Goal: Information Seeking & Learning: Learn about a topic

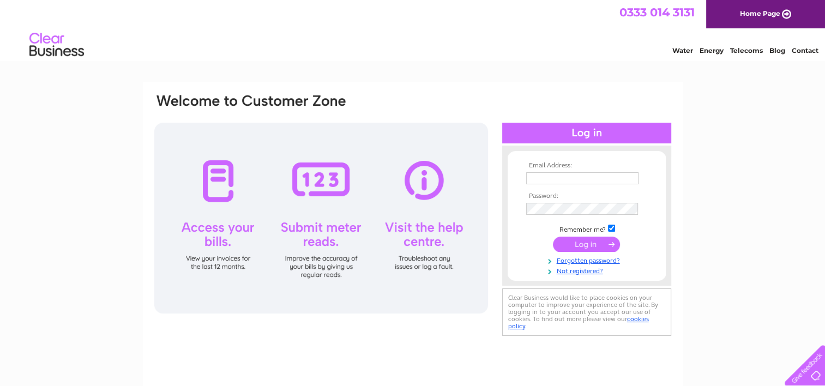
click at [530, 179] on input "text" at bounding box center [582, 178] width 112 height 12
paste input "K1013821"
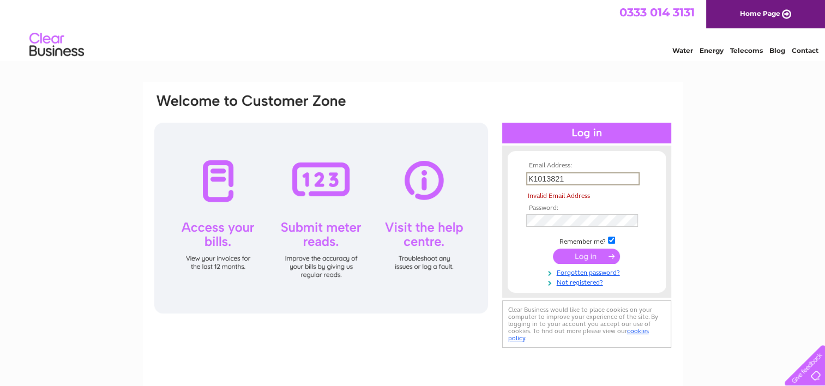
drag, startPoint x: 566, startPoint y: 177, endPoint x: 431, endPoint y: 176, distance: 135.2
click at [431, 174] on div "Email Address: K1013821 Invalid Email Address Password:" at bounding box center [412, 222] width 519 height 258
type input "louise.medley@completechildcare.co.uk"
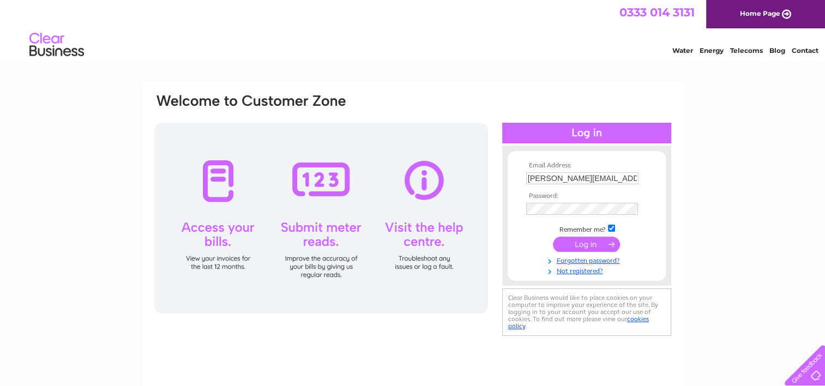
click at [603, 251] on input "submit" at bounding box center [586, 244] width 67 height 15
click at [603, 241] on input "submit" at bounding box center [586, 244] width 67 height 15
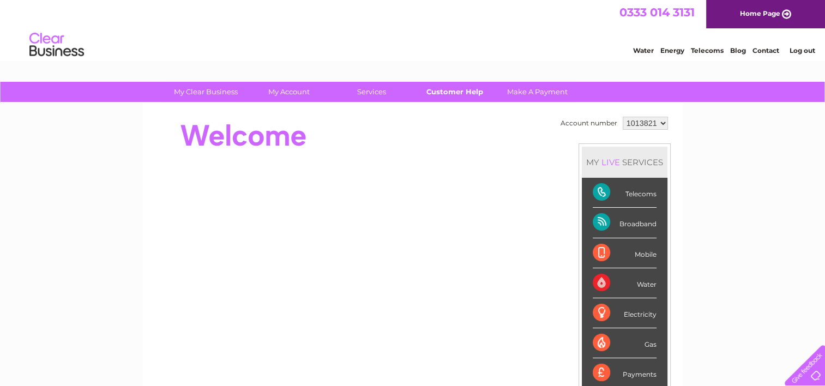
click at [444, 100] on link "Customer Help" at bounding box center [454, 92] width 90 height 20
click at [431, 96] on link "Customer Help" at bounding box center [454, 92] width 90 height 20
